Goal: Information Seeking & Learning: Learn about a topic

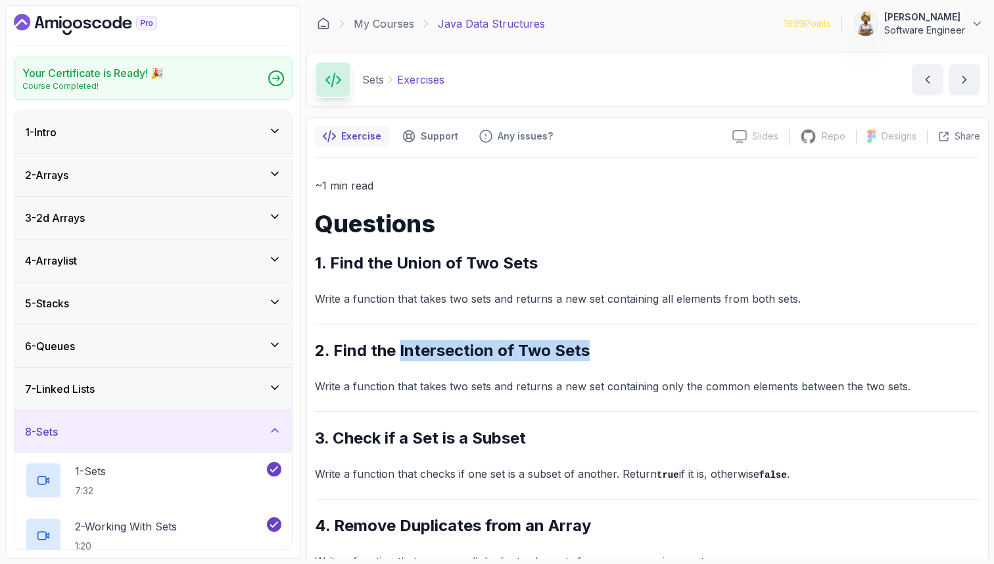
scroll to position [126, 0]
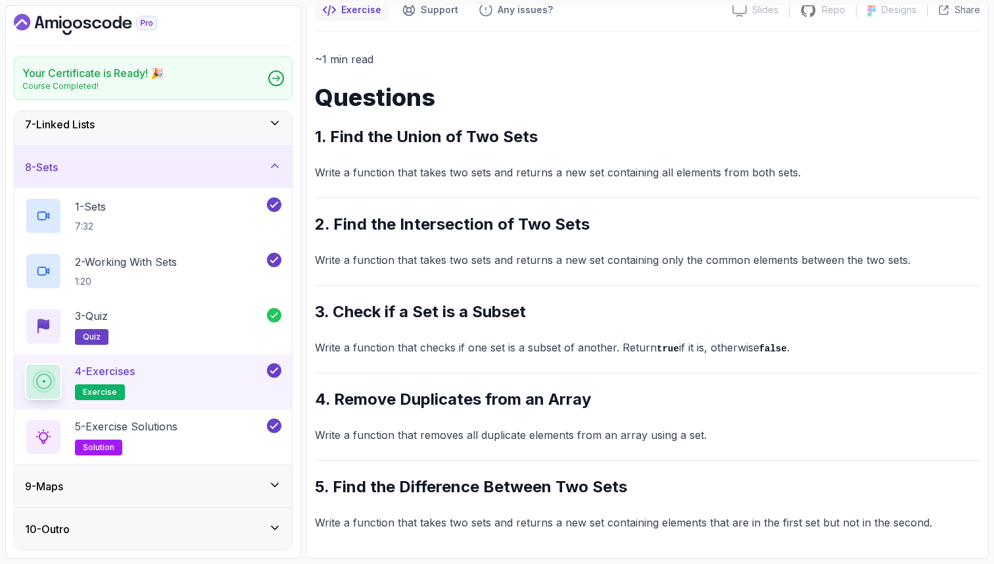
click at [595, 224] on h2 "2. Find the Intersection of Two Sets" at bounding box center [647, 224] width 665 height 21
drag, startPoint x: 585, startPoint y: 226, endPoint x: 400, endPoint y: 227, distance: 184.1
click at [400, 227] on h2 "2. Find the Intersection of Two Sets" at bounding box center [647, 224] width 665 height 21
copy h2 "Intersection of Two Sets"
click at [170, 418] on p "5 - Exercise Solutions" at bounding box center [126, 426] width 103 height 16
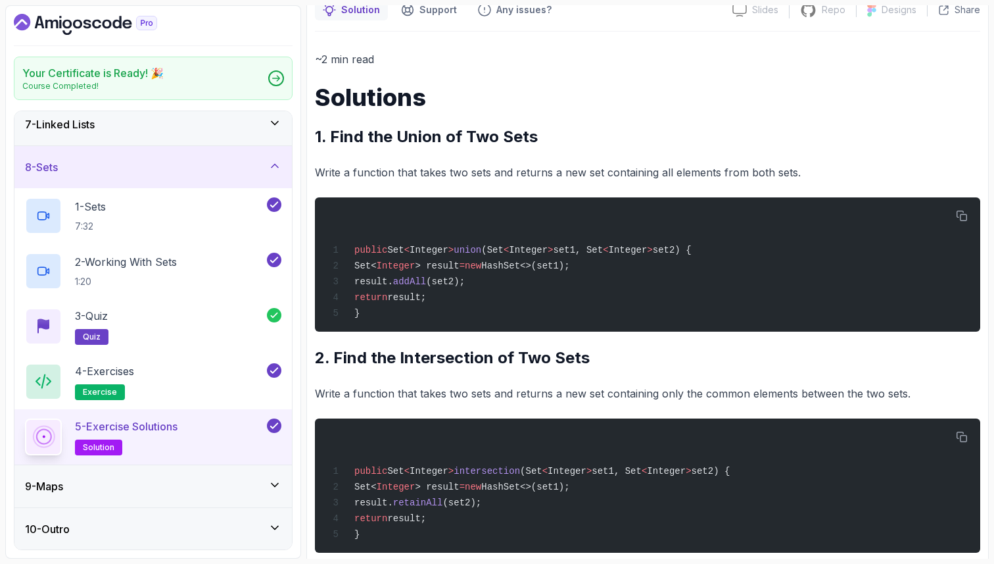
scroll to position [249, 0]
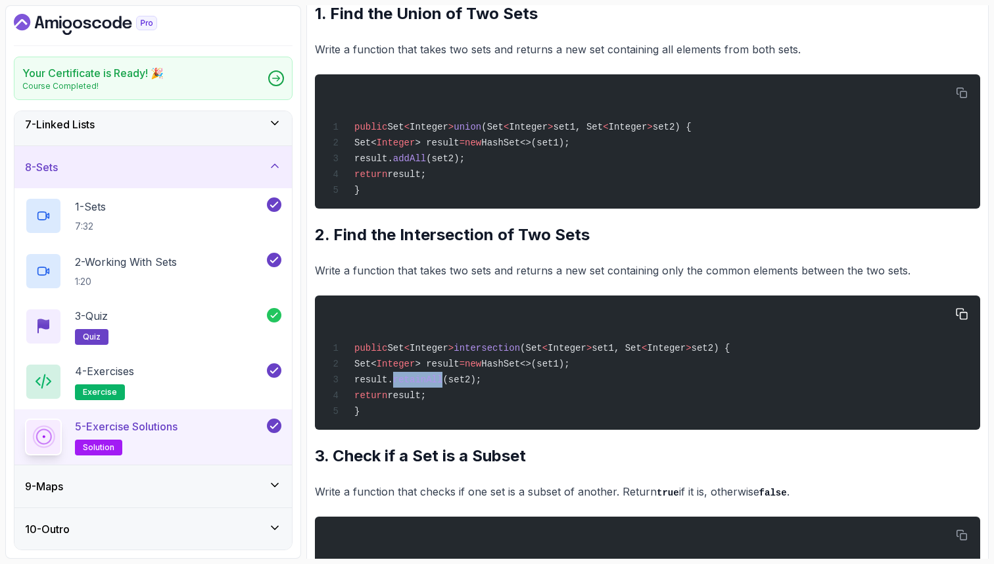
drag, startPoint x: 417, startPoint y: 385, endPoint x: 465, endPoint y: 385, distance: 48.0
click at [466, 385] on span "result. retainAll (set2);" at bounding box center [404, 379] width 153 height 11
copy span "retainAll"
drag, startPoint x: 529, startPoint y: 463, endPoint x: 331, endPoint y: 459, distance: 198.0
click at [331, 459] on h2 "3. Check if a Set is a Subset" at bounding box center [647, 455] width 665 height 21
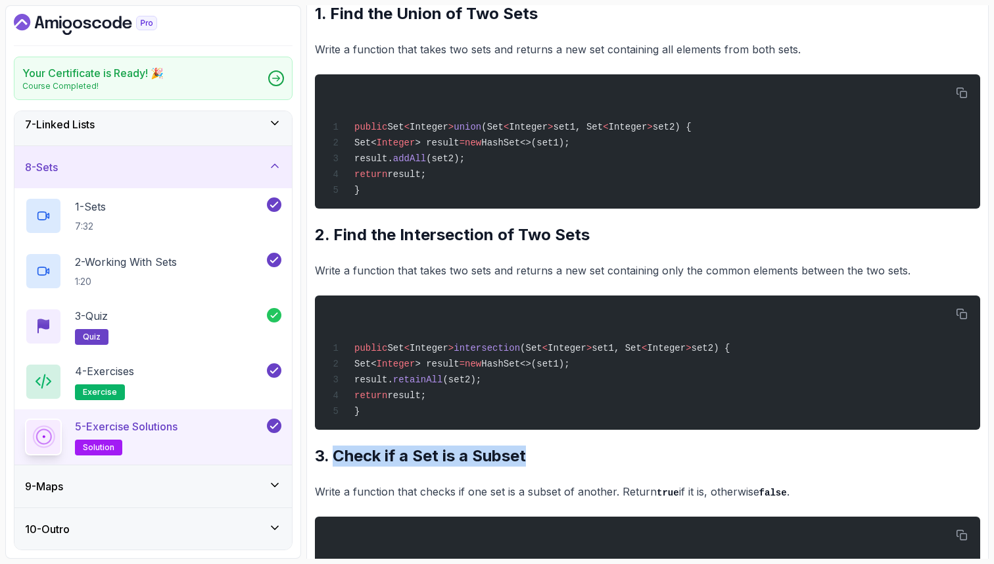
copy h2 "Check if a Set is a Subset"
click at [597, 452] on h2 "3. Check if a Set is a Subset" at bounding box center [647, 455] width 665 height 21
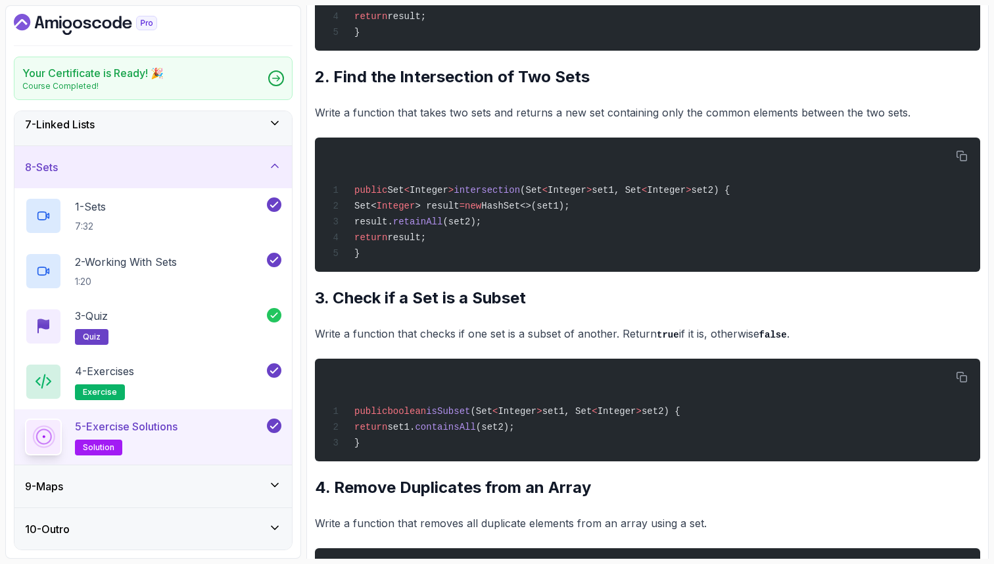
scroll to position [433, 0]
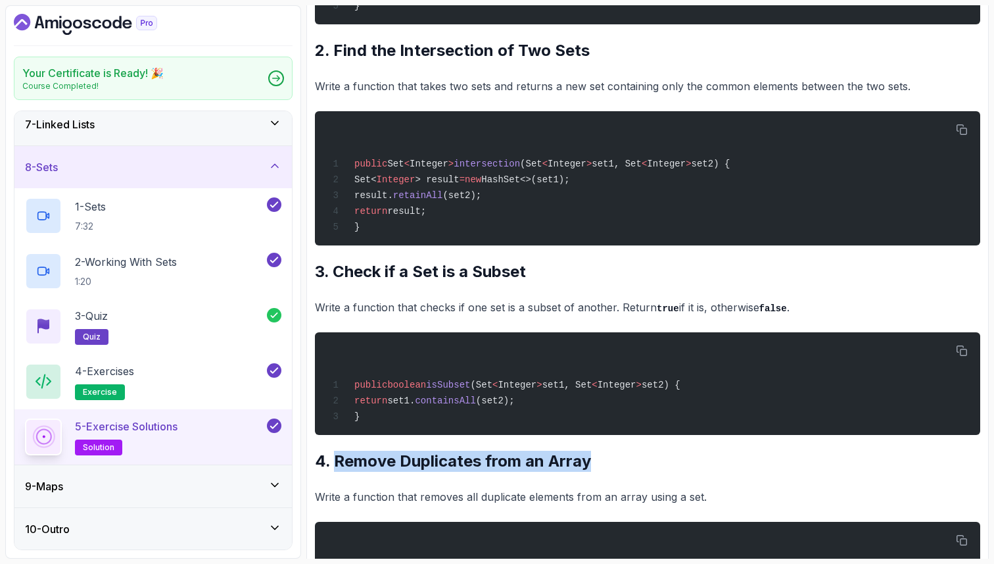
drag, startPoint x: 604, startPoint y: 473, endPoint x: 327, endPoint y: 467, distance: 276.9
click at [331, 470] on h2 "4. Remove Duplicates from an Array" at bounding box center [647, 460] width 665 height 21
copy h2 "Remove Duplicates from an Array"
